Goal: Transaction & Acquisition: Purchase product/service

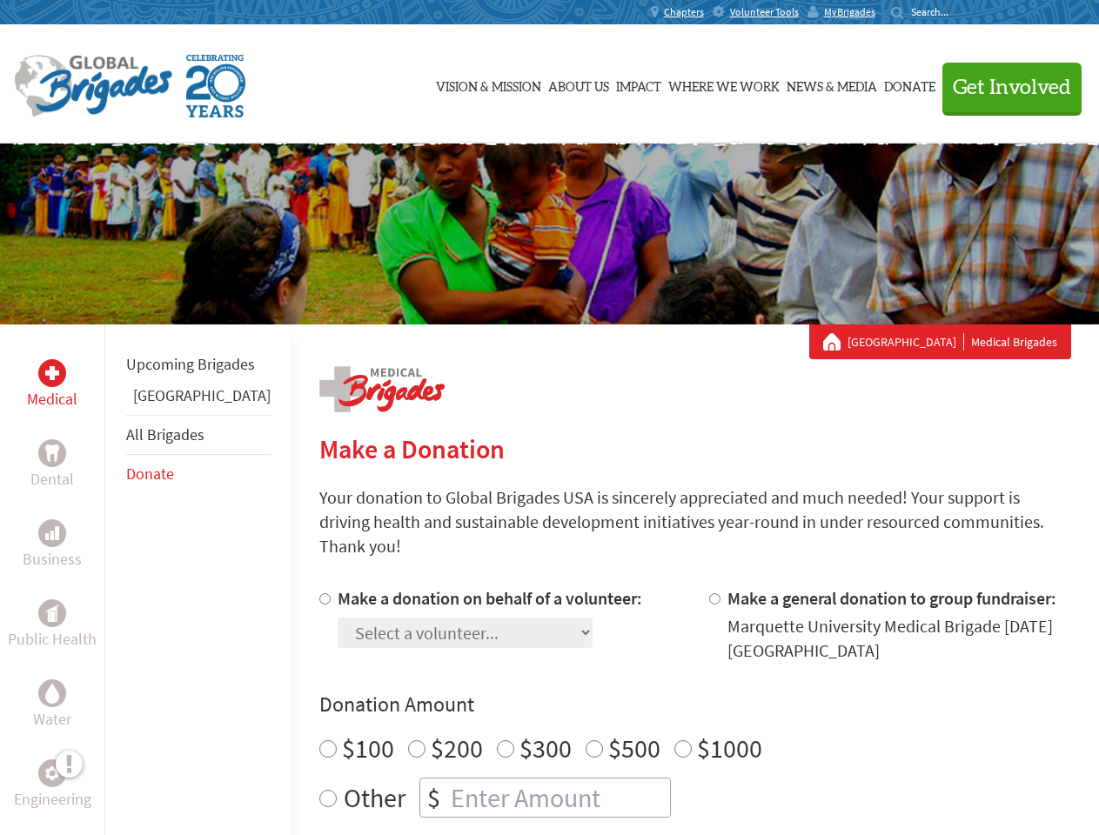
click at [961, 12] on div "Search for:" at bounding box center [926, 12] width 70 height 14
click at [1004, 87] on span "Get Involved" at bounding box center [1012, 87] width 118 height 21
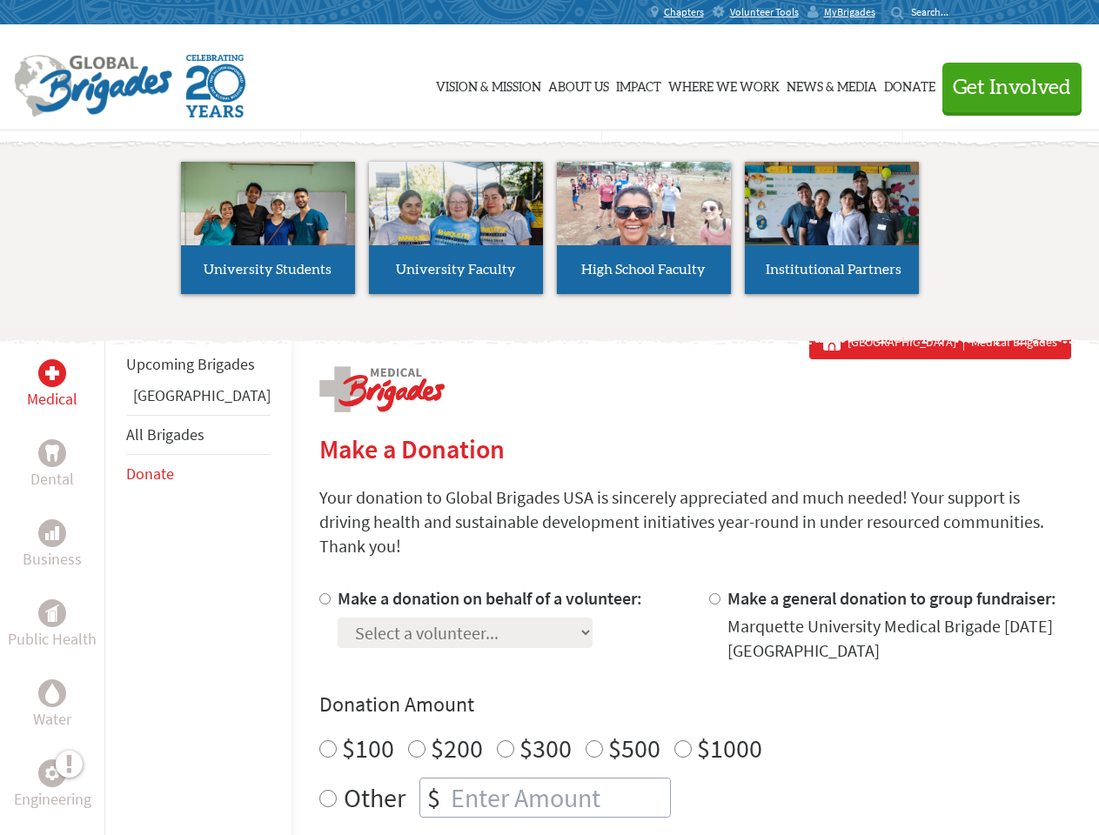
click at [550, 234] on li "High School Faculty" at bounding box center [644, 228] width 188 height 160
click at [115, 580] on div "Upcoming Brigades Panama All Brigades Donate" at bounding box center [197, 742] width 187 height 835
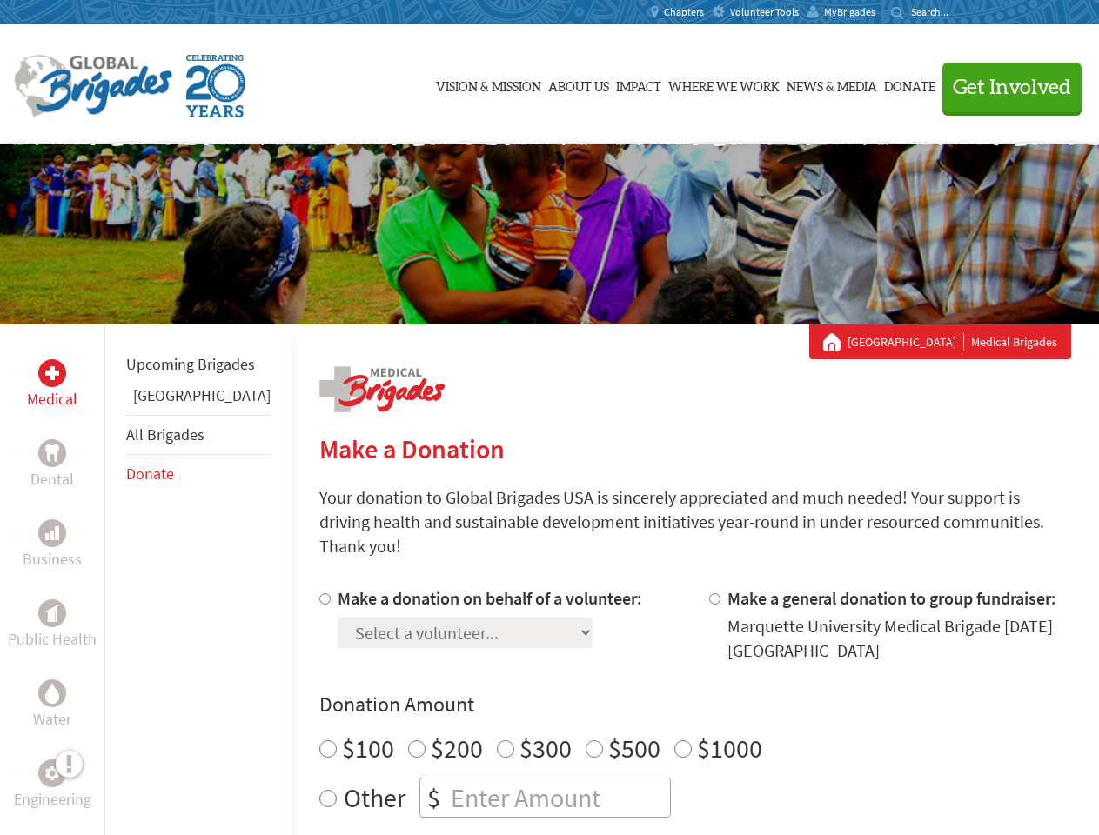
click at [665, 699] on div "Donation Amount $100 $200 $300 $500 $1000 Other $" at bounding box center [695, 754] width 752 height 127
click at [319, 593] on input "Make a donation on behalf of a volunteer:" at bounding box center [324, 598] width 11 height 11
radio input "true"
click at [709, 593] on input "Make a general donation to group fundraiser:" at bounding box center [714, 598] width 11 height 11
radio input "true"
